Goal: Task Accomplishment & Management: Manage account settings

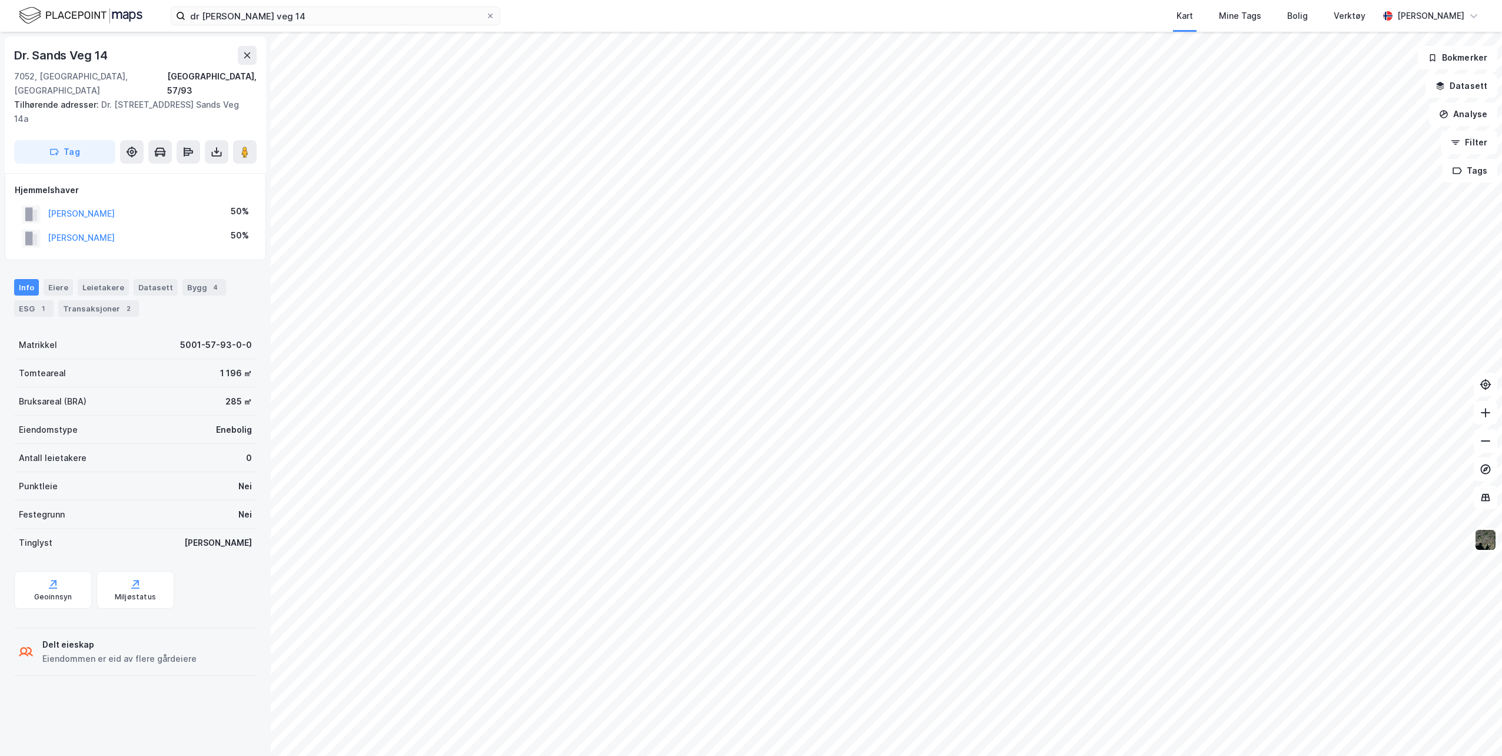
click at [1397, 19] on div "[PERSON_NAME]" at bounding box center [1430, 16] width 67 height 14
click at [1387, 69] on div "Logg ut" at bounding box center [1406, 72] width 153 height 28
